Goal: Find specific page/section: Find specific page/section

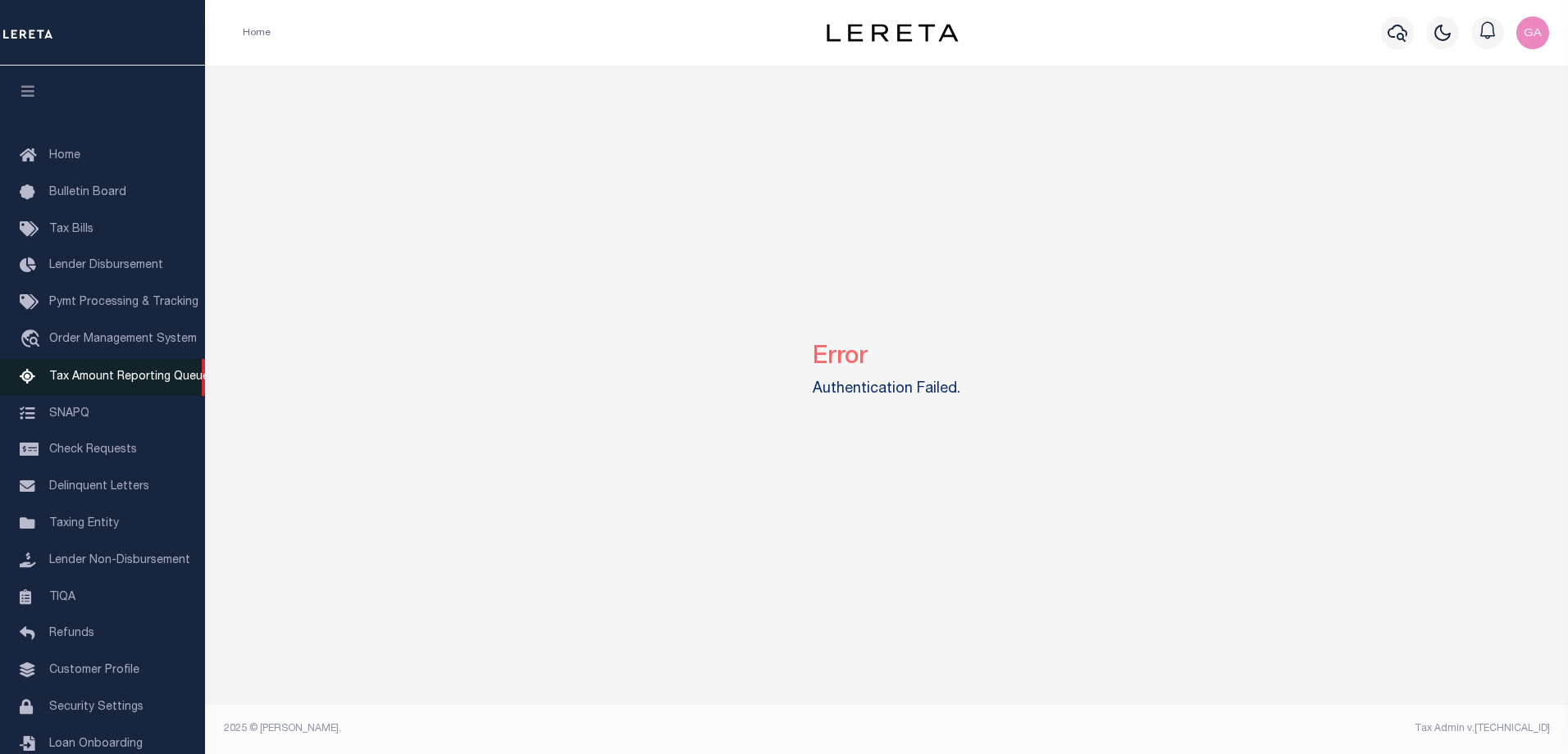
click at [107, 379] on span "Tax Amount Reporting Queue" at bounding box center [130, 377] width 160 height 12
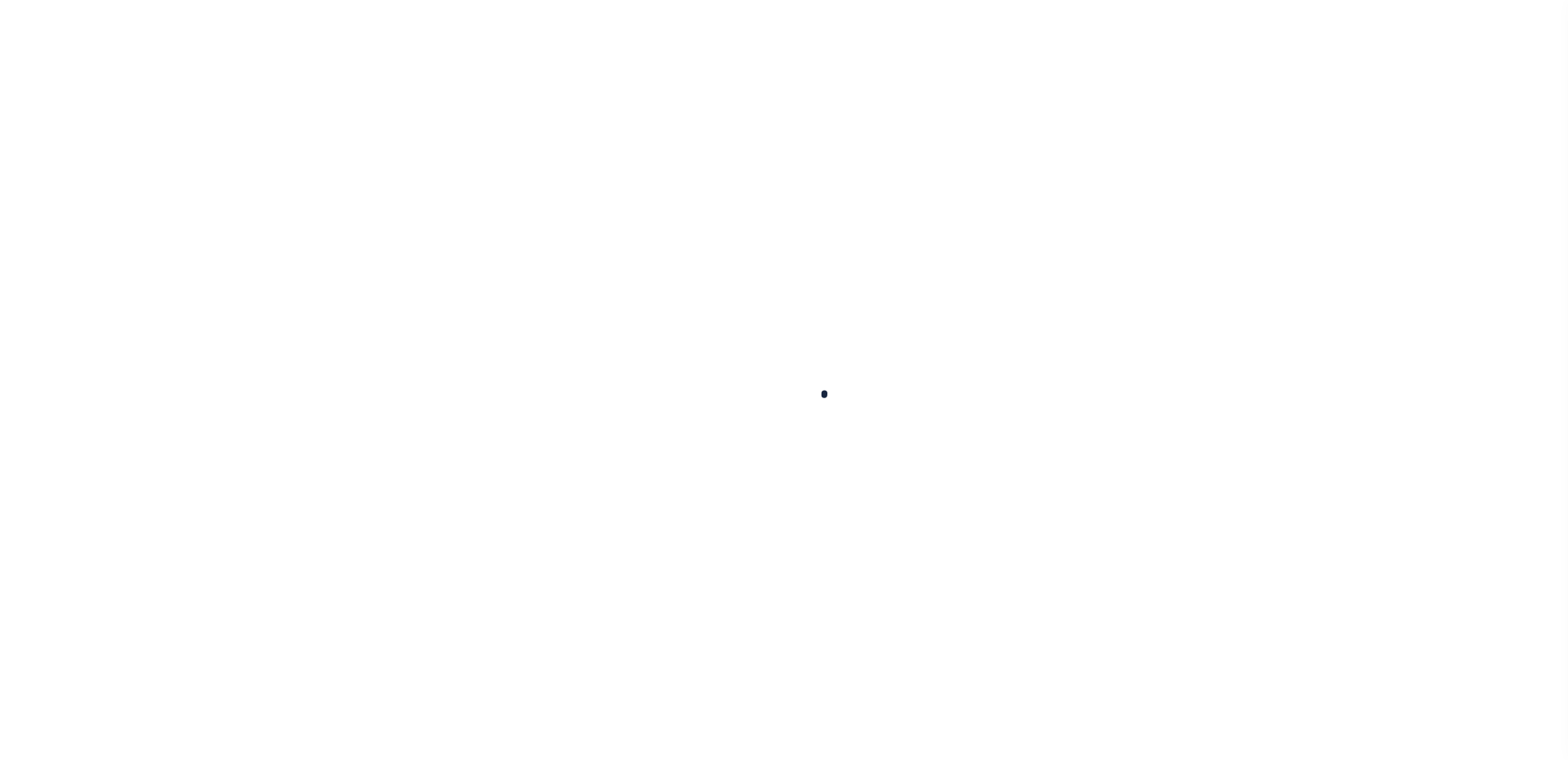
select select "100"
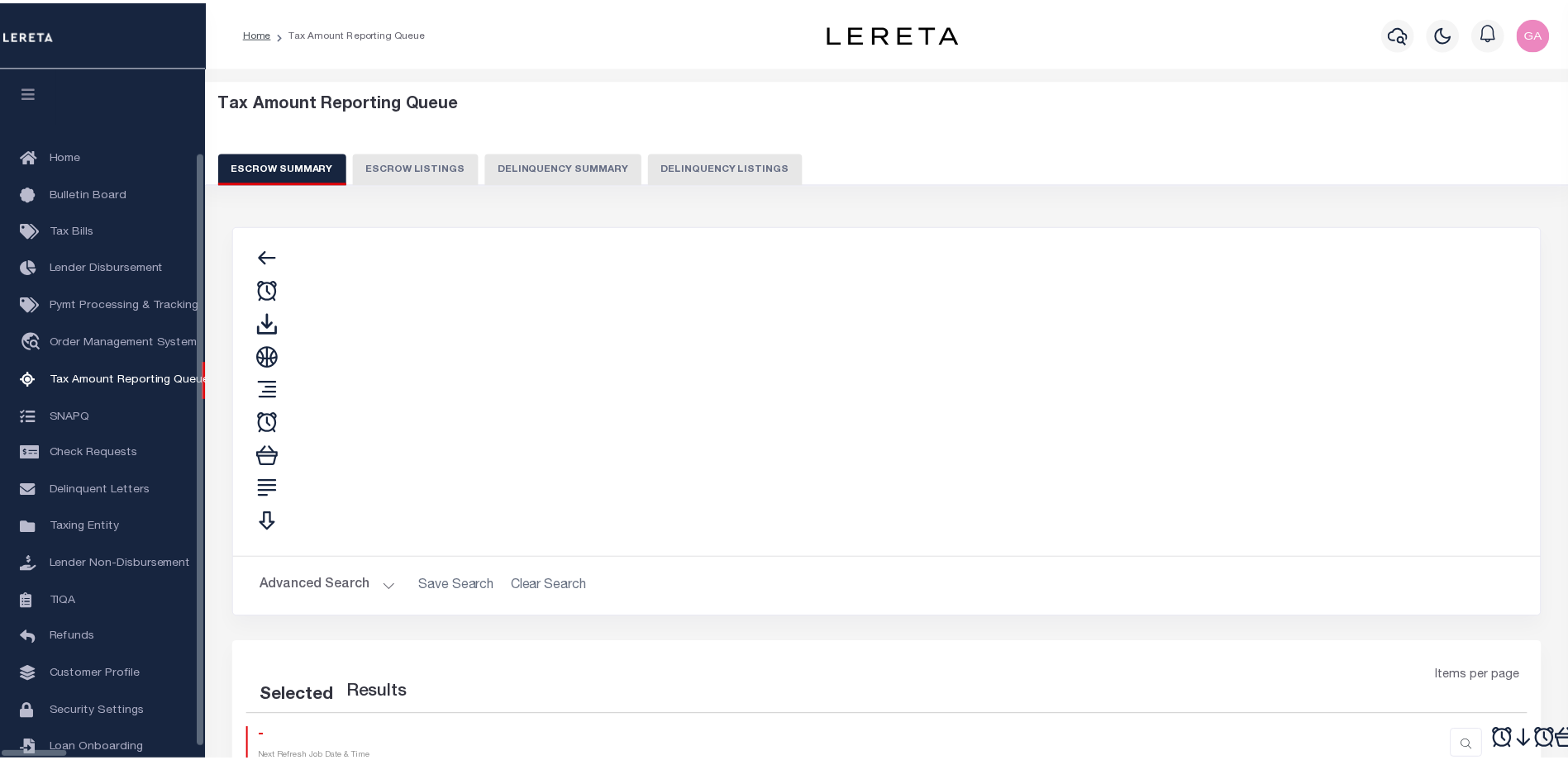
scroll to position [41, 0]
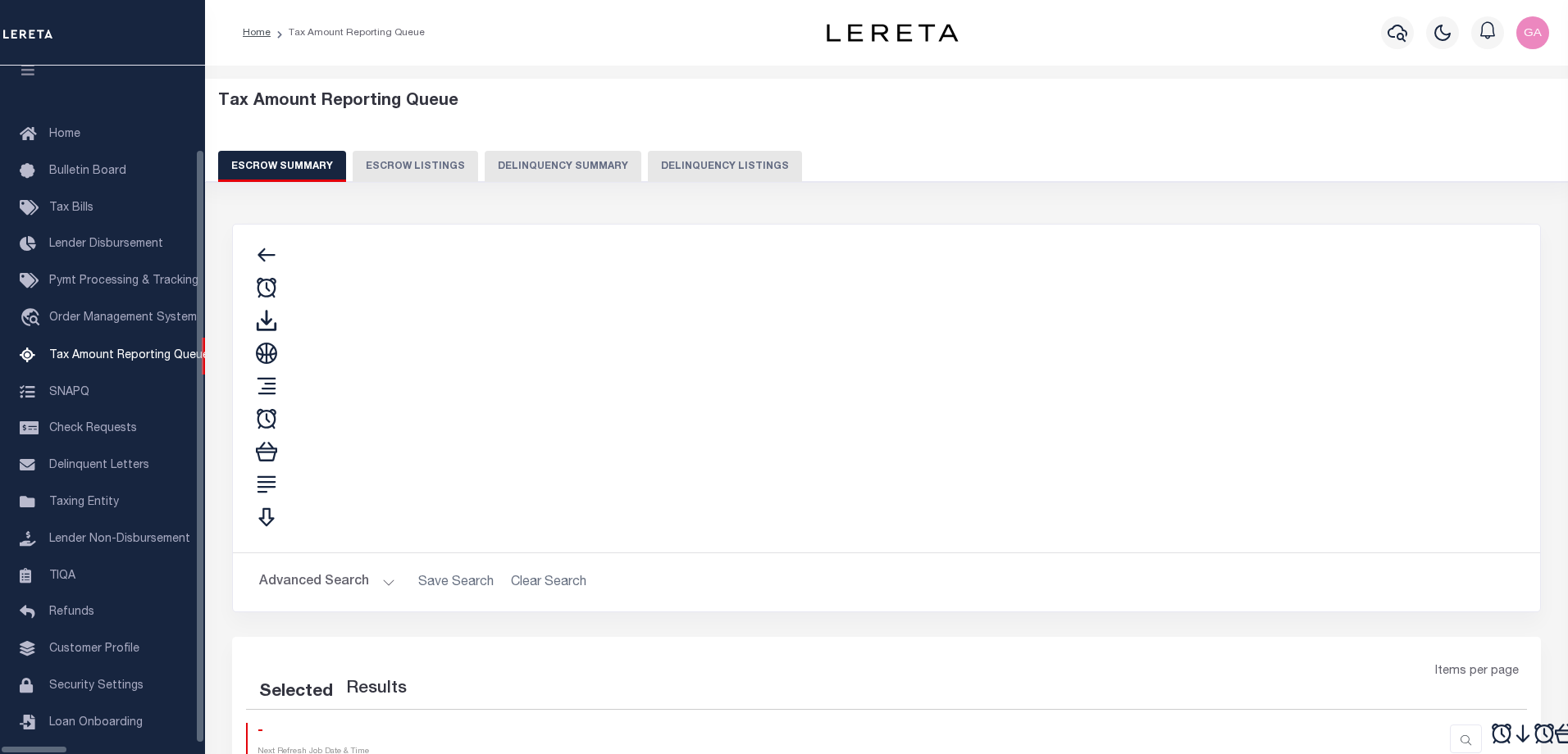
select select "100"
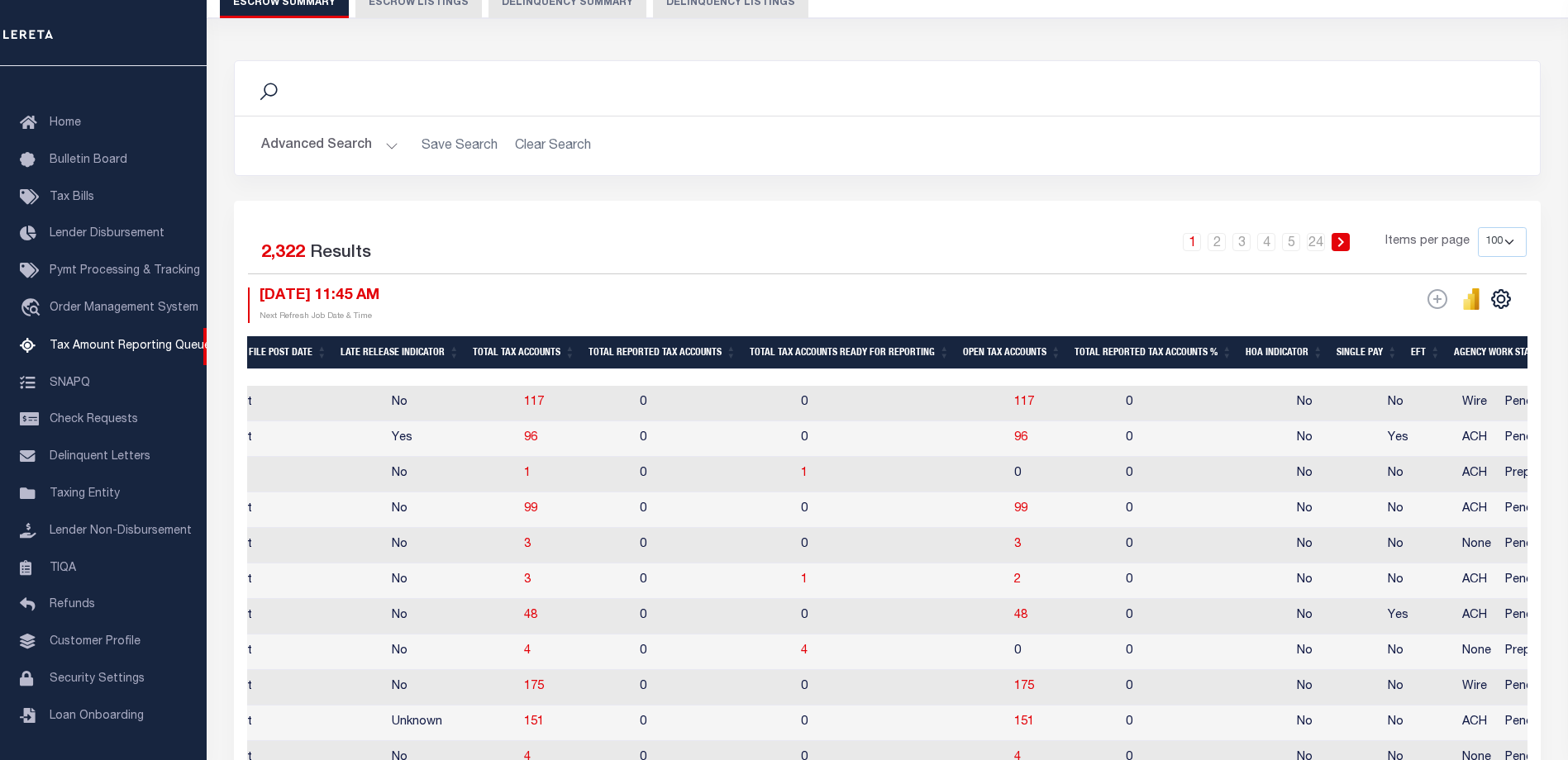
scroll to position [0, 1387]
